Goal: Task Accomplishment & Management: Complete application form

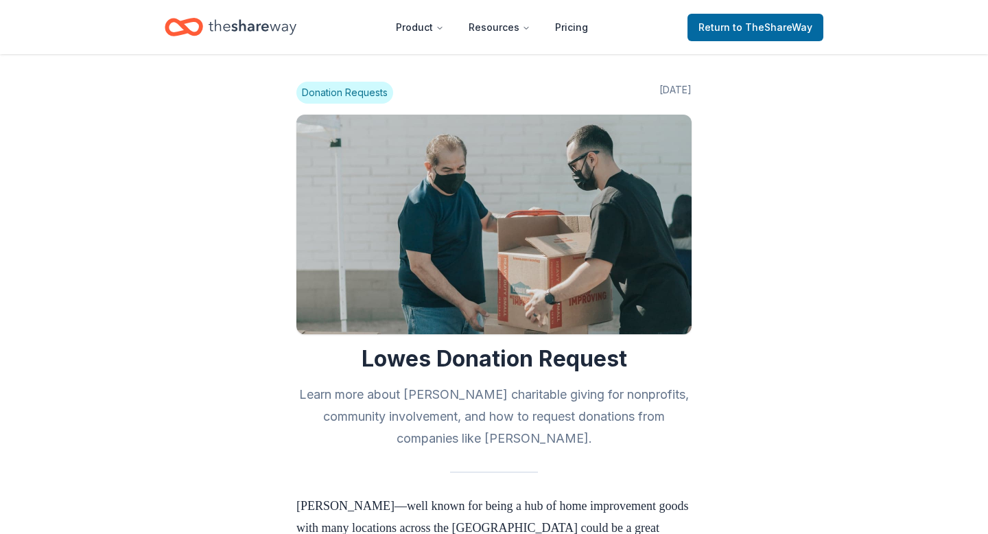
click at [691, 33] on nav "Product Resources Pricing Return to TheShareWay" at bounding box center [494, 27] width 659 height 32
click at [699, 32] on link "Return to TheShareWay" at bounding box center [756, 27] width 136 height 27
click at [709, 28] on span "Return to TheShareWay" at bounding box center [756, 27] width 114 height 16
click at [228, 26] on icon "Home" at bounding box center [253, 27] width 88 height 28
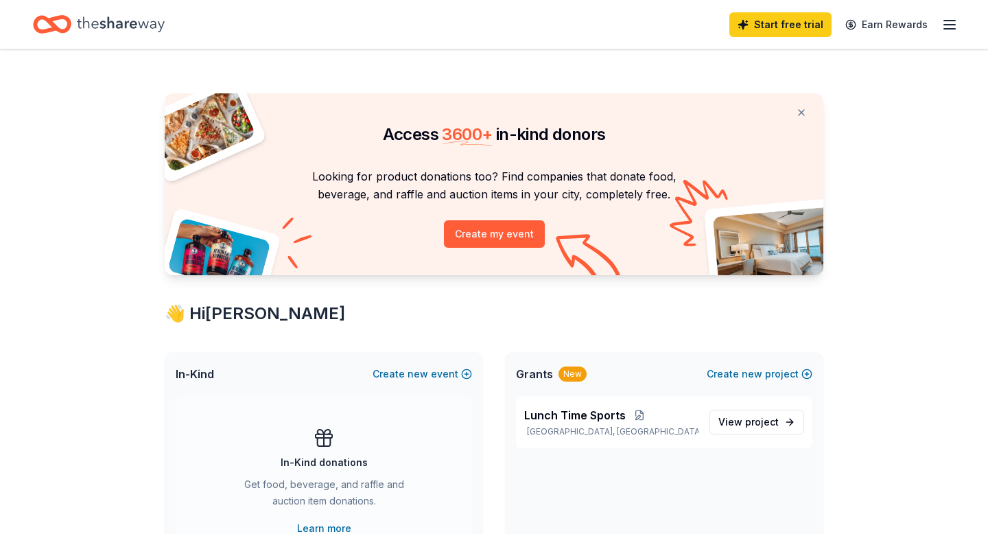
click at [55, 118] on div "Access 3600 + in-kind donors Looking for product donations too? Find companies …" at bounding box center [494, 540] width 988 height 983
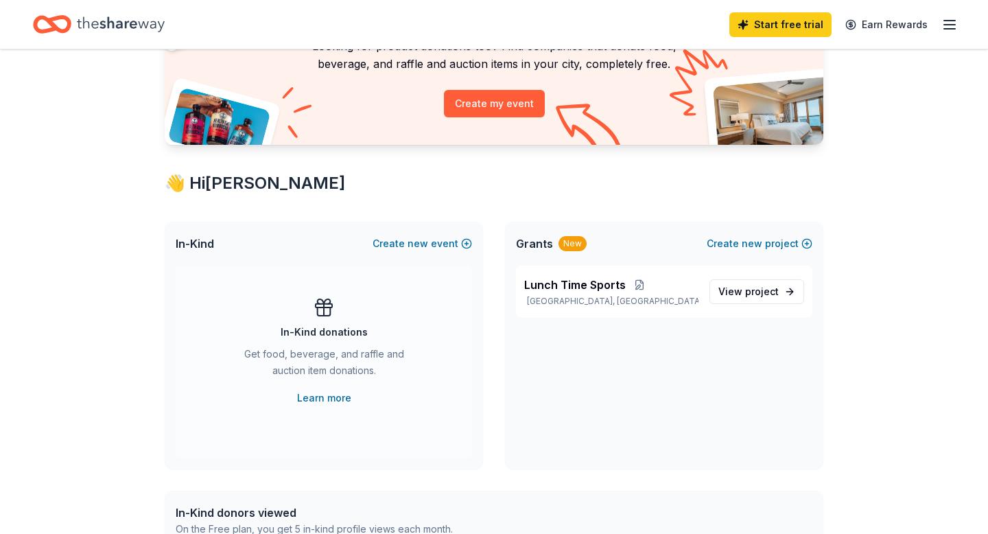
scroll to position [142, 0]
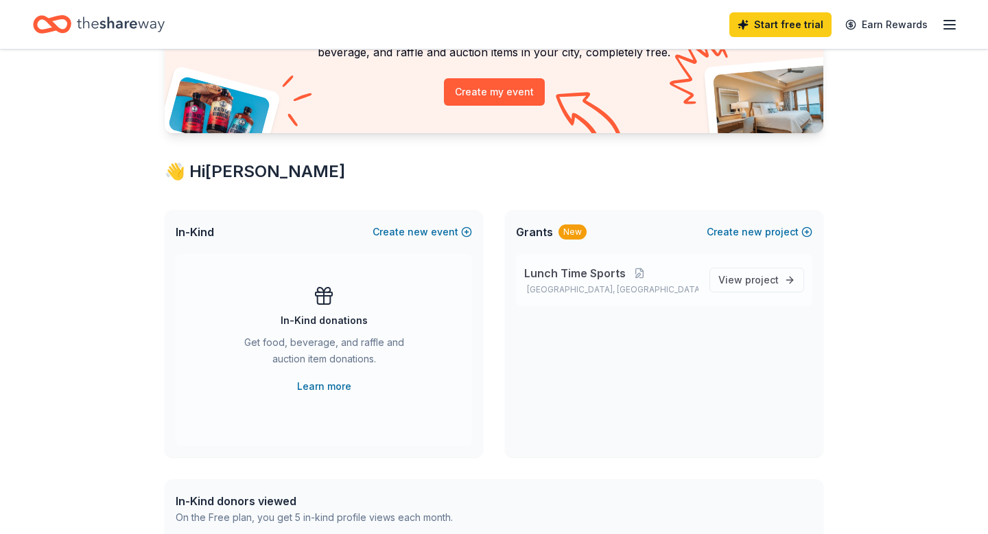
click at [626, 281] on div "Lunch Time [GEOGRAPHIC_DATA], [GEOGRAPHIC_DATA]" at bounding box center [611, 280] width 174 height 30
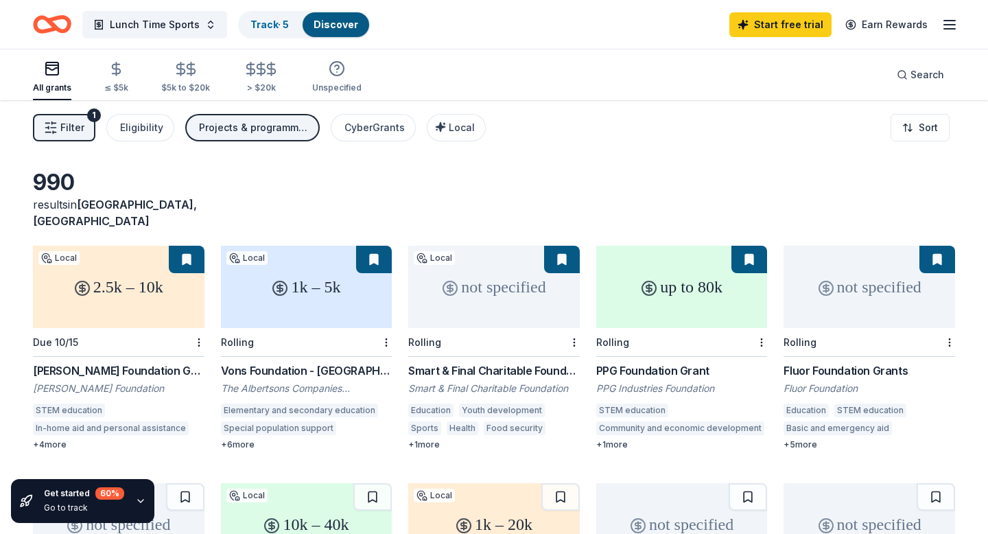
scroll to position [142, 0]
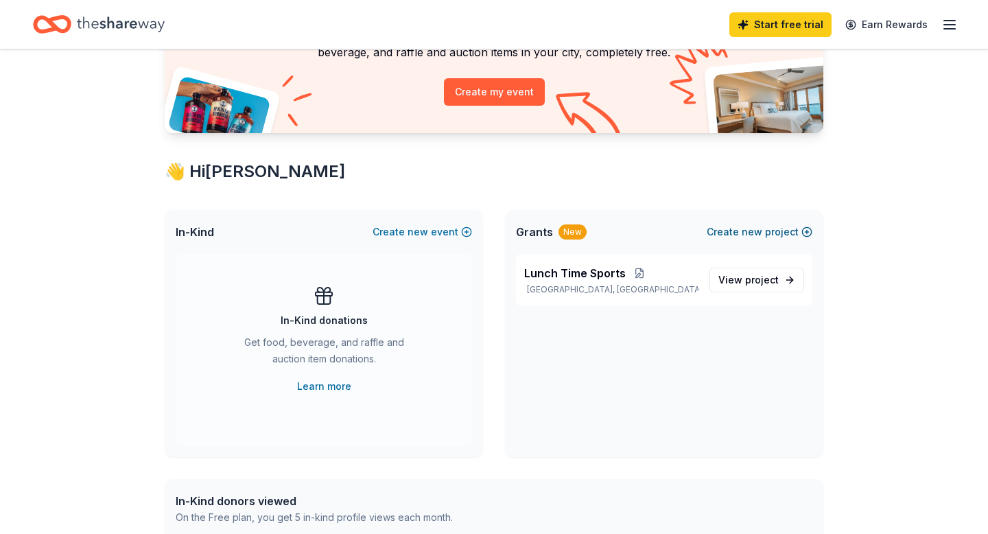
click at [779, 232] on button "Create new project" at bounding box center [760, 232] width 106 height 16
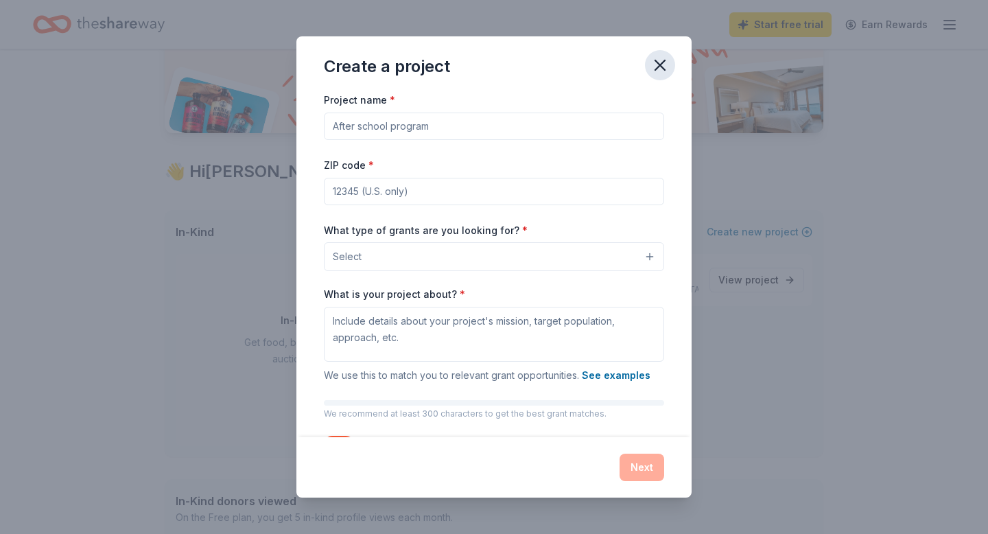
click at [658, 75] on button "button" at bounding box center [660, 65] width 30 height 30
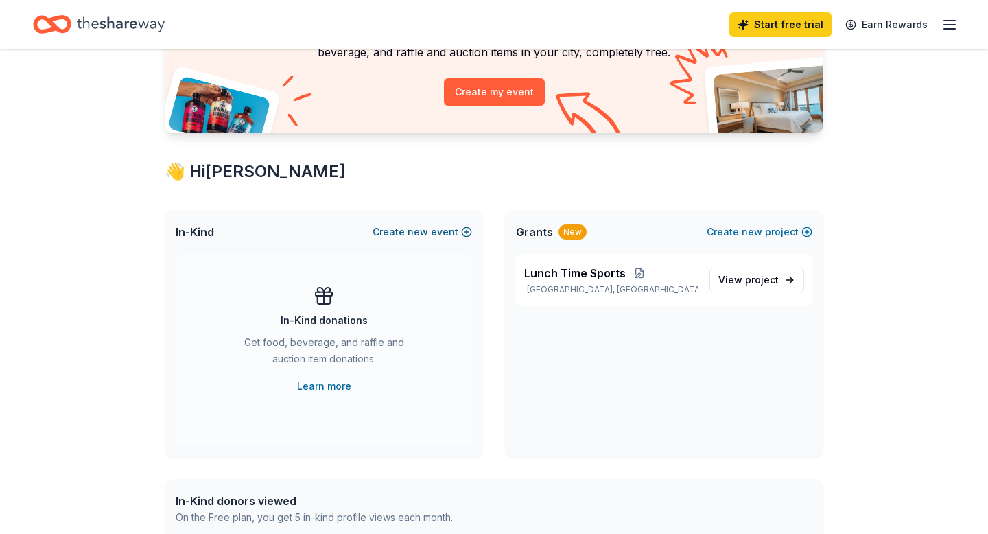
click at [412, 231] on span "new" at bounding box center [418, 232] width 21 height 16
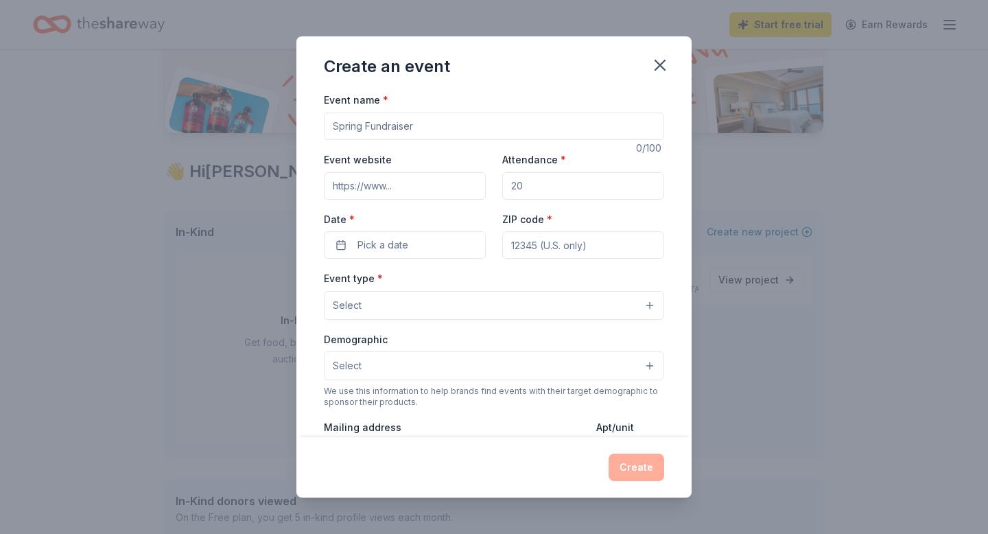
click at [430, 128] on input "Event name *" at bounding box center [494, 126] width 340 height 27
